Goal: Information Seeking & Learning: Learn about a topic

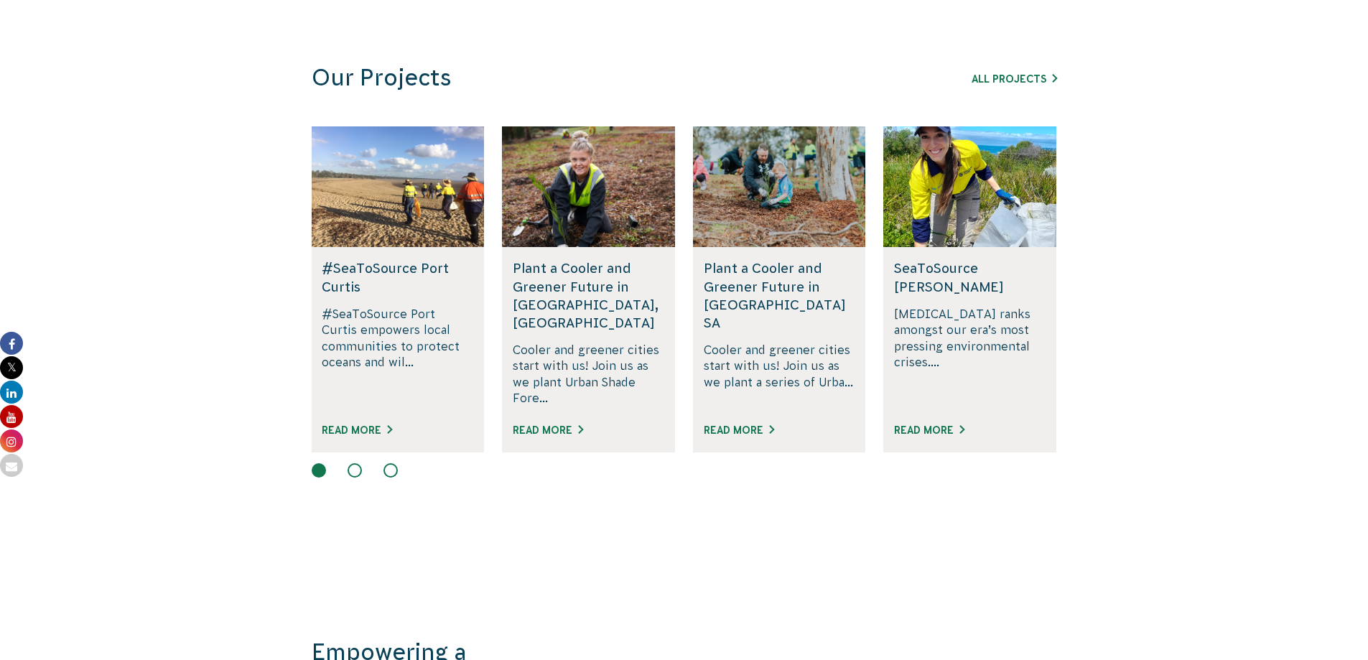
scroll to position [1008, 0]
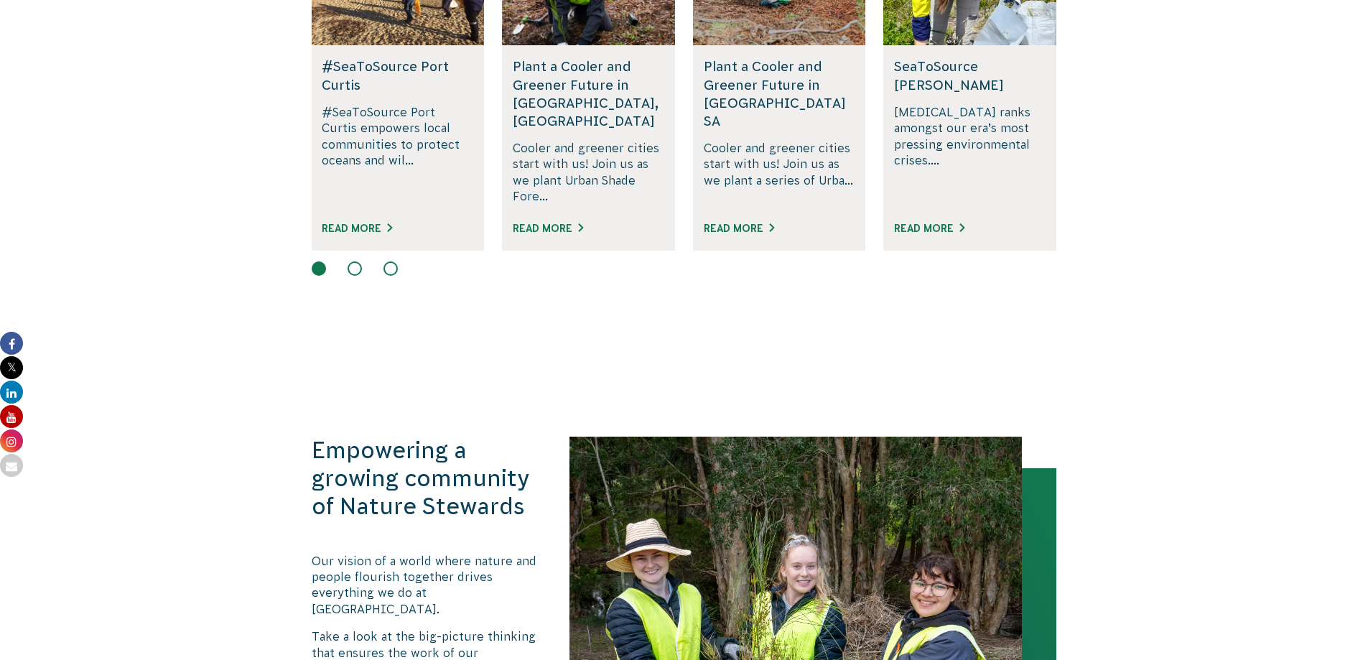
click at [916, 125] on p "[MEDICAL_DATA] ranks amongst our era’s most pressing environmental crises...." at bounding box center [970, 154] width 152 height 101
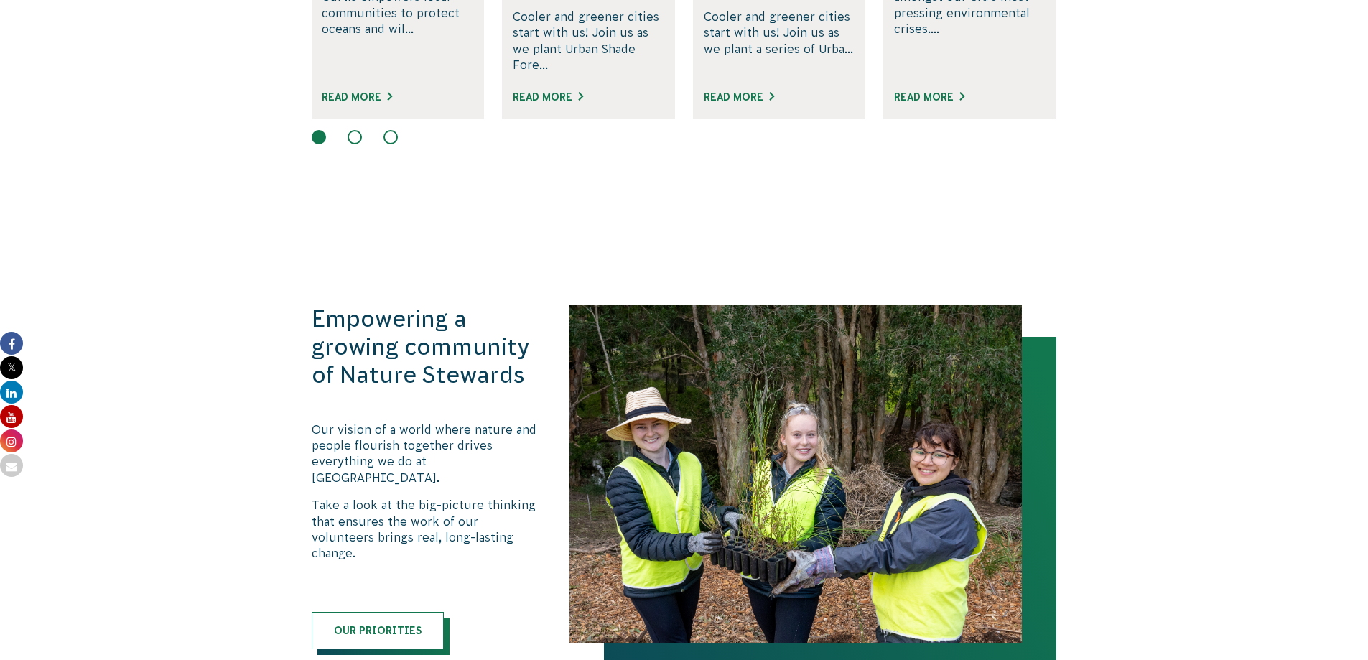
drag, startPoint x: 916, startPoint y: 125, endPoint x: 918, endPoint y: 108, distance: 17.3
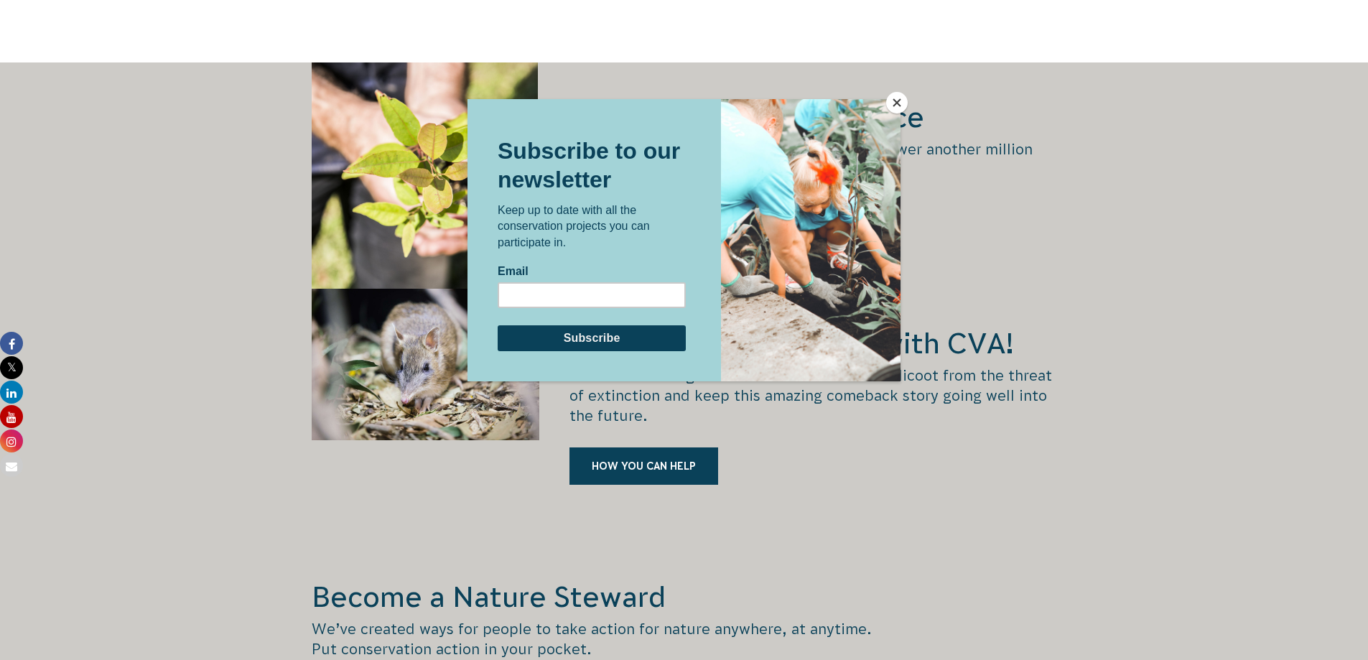
scroll to position [2056, 0]
click at [901, 99] on button "Close" at bounding box center [897, 103] width 22 height 22
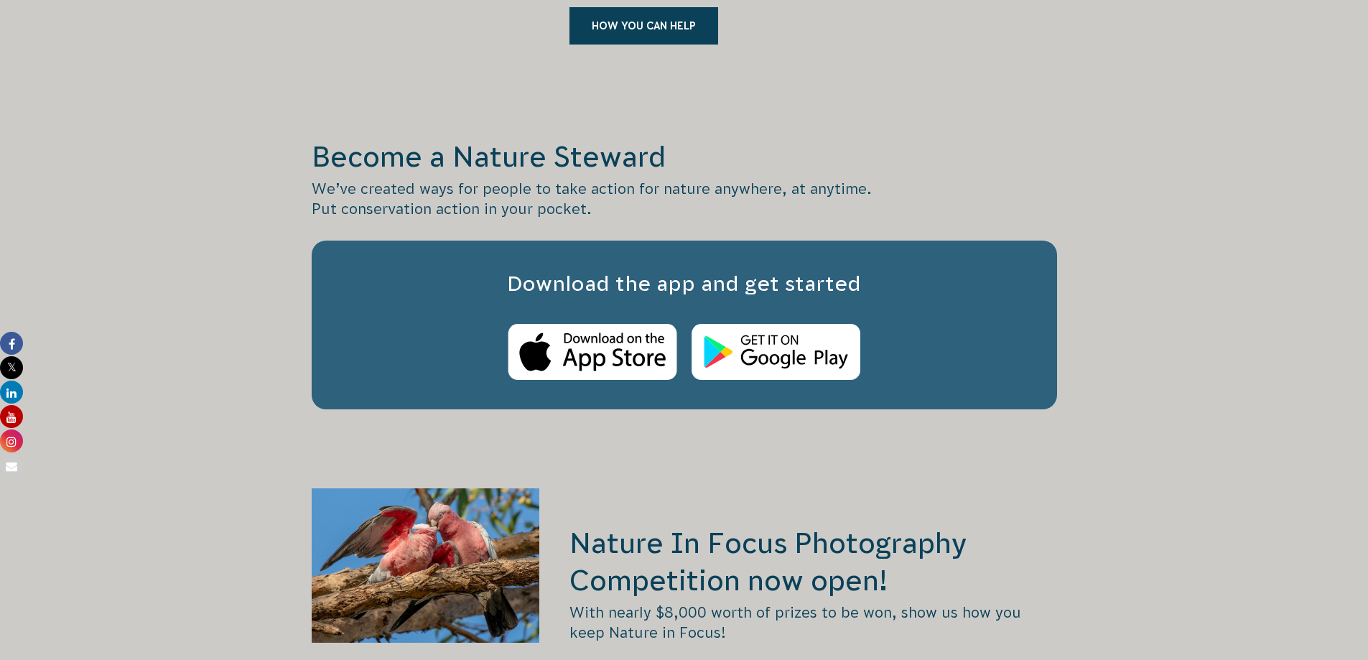
scroll to position [2496, 0]
drag, startPoint x: 819, startPoint y: 312, endPoint x: 762, endPoint y: 456, distance: 155.1
click at [762, 456] on div "Become a Nature [PERSON_NAME] We’ve created ways for people to take action for …" at bounding box center [684, 291] width 745 height 394
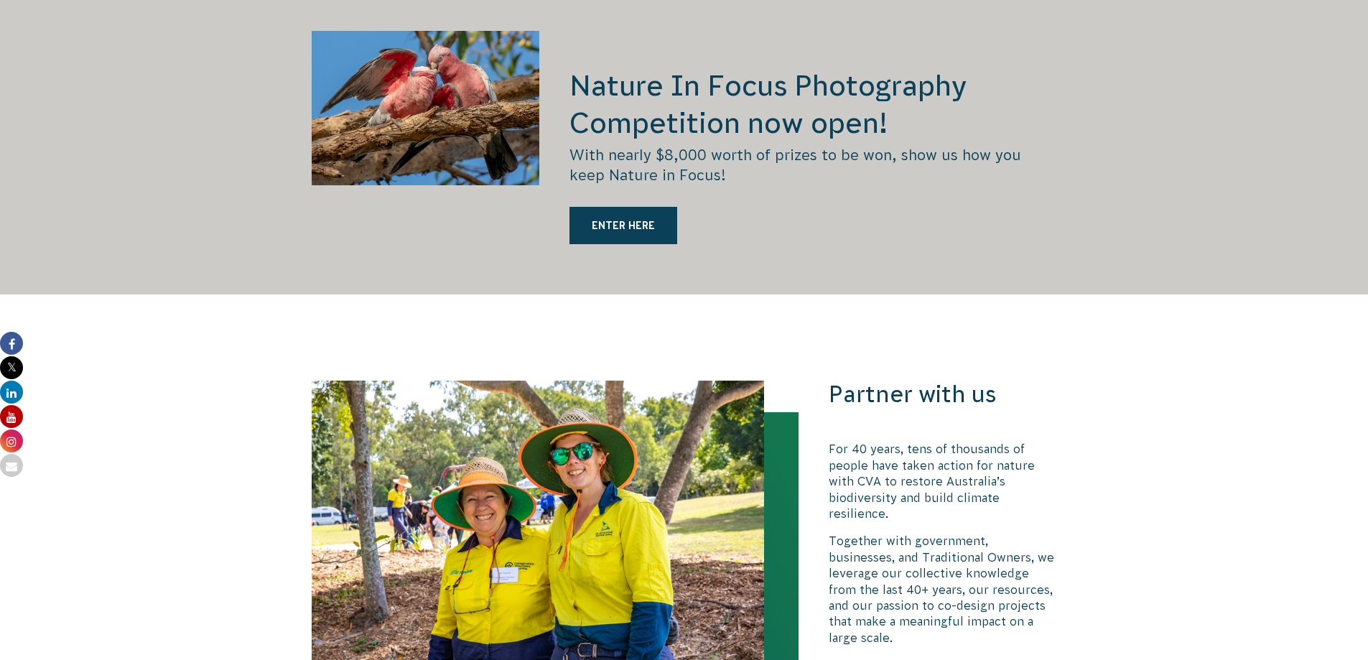
click at [902, 394] on div "Partner with us For 40 years, tens of thousands of people have taken action for…" at bounding box center [943, 557] width 228 height 353
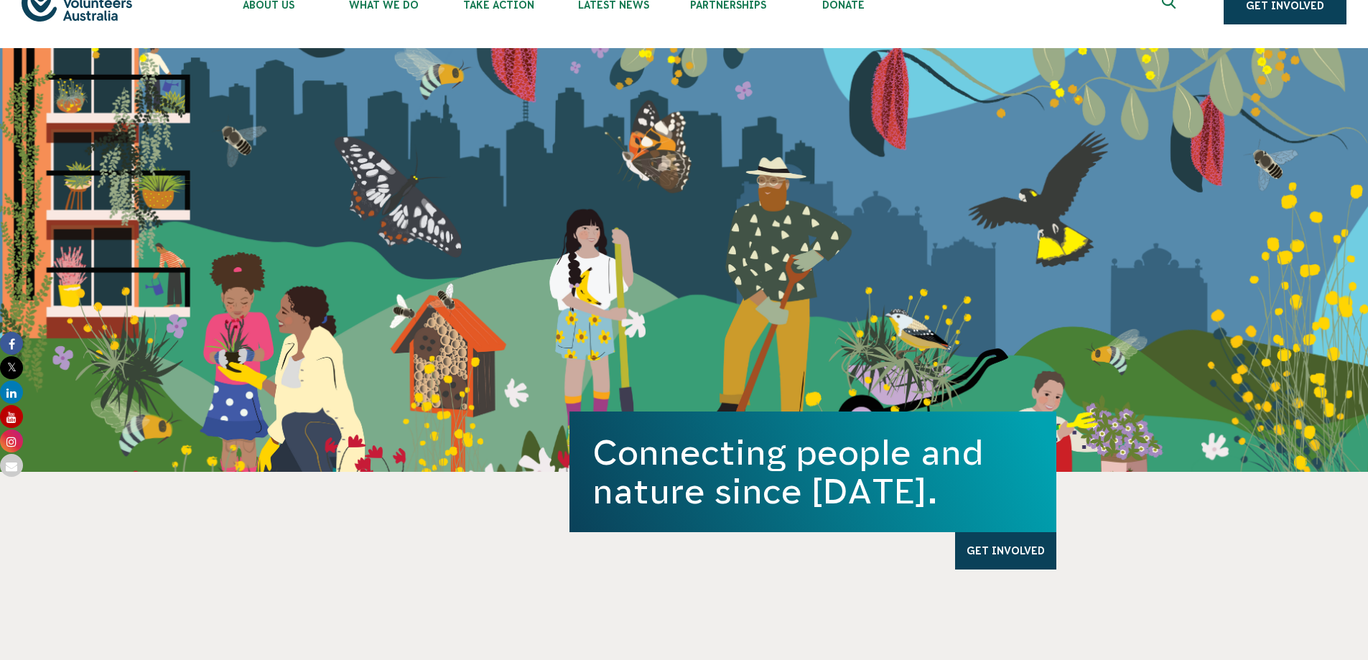
scroll to position [0, 0]
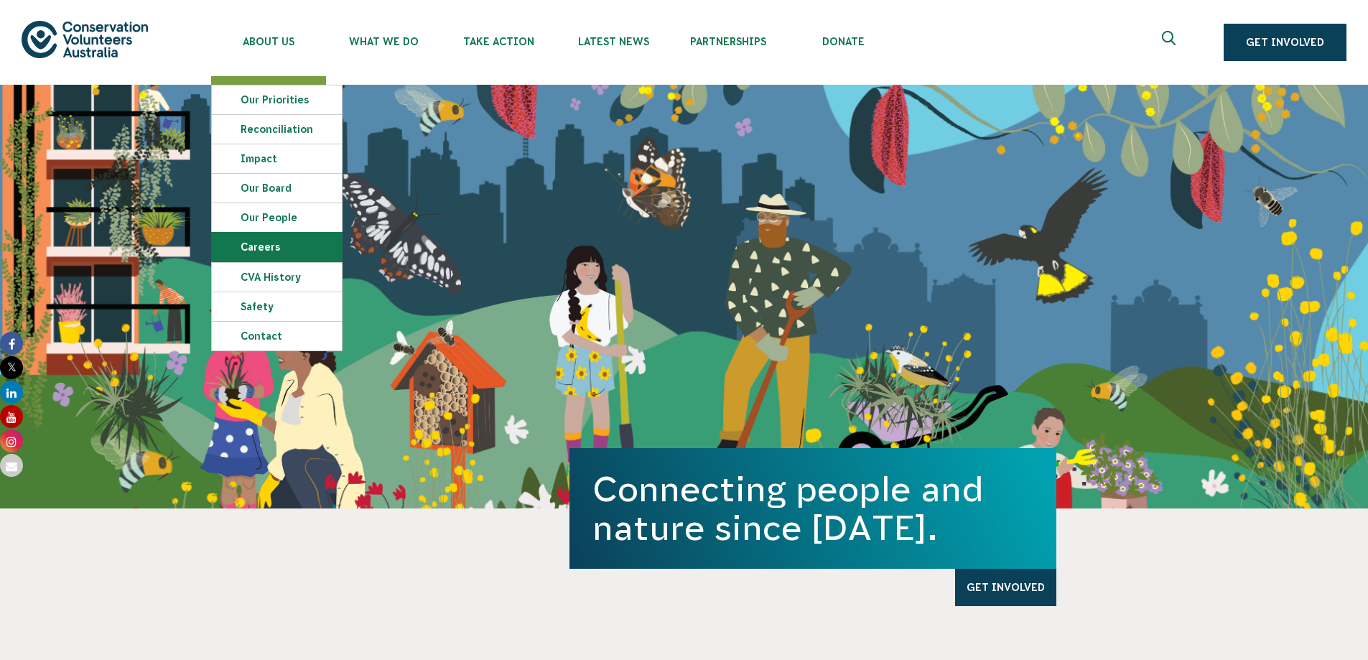
click at [269, 252] on link "Careers" at bounding box center [277, 247] width 130 height 29
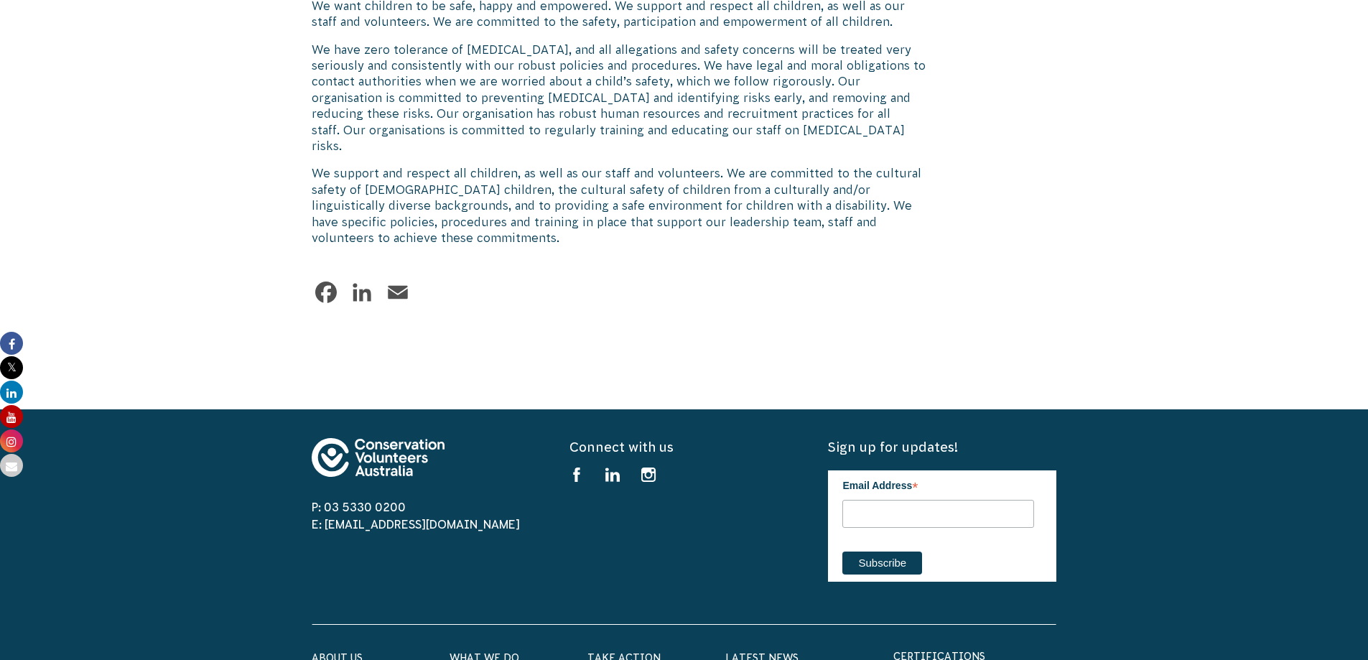
scroll to position [1916, 0]
